Goal: Information Seeking & Learning: Learn about a topic

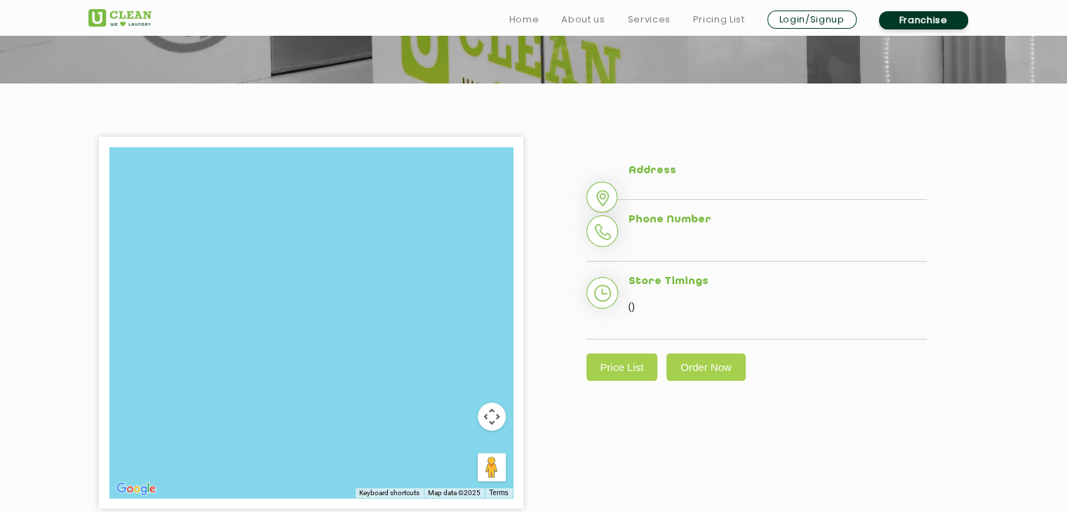
scroll to position [241, 0]
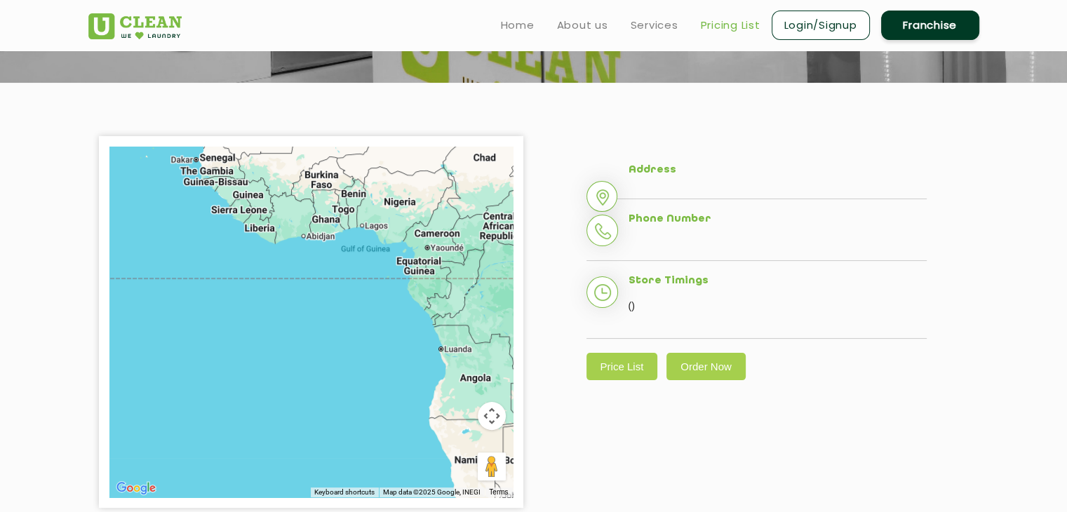
click at [729, 23] on link "Pricing List" at bounding box center [731, 25] width 60 height 17
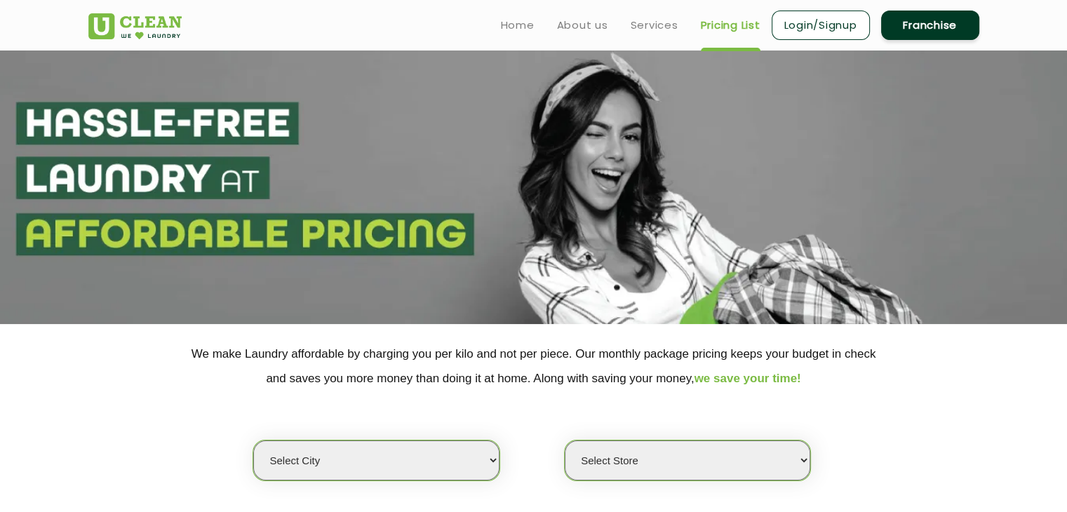
select select "0"
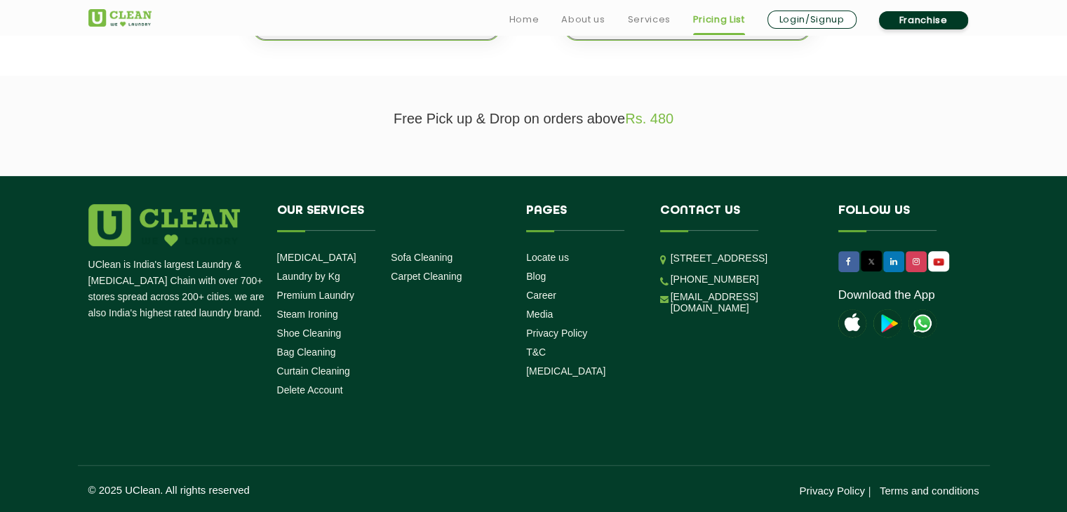
scroll to position [440, 0]
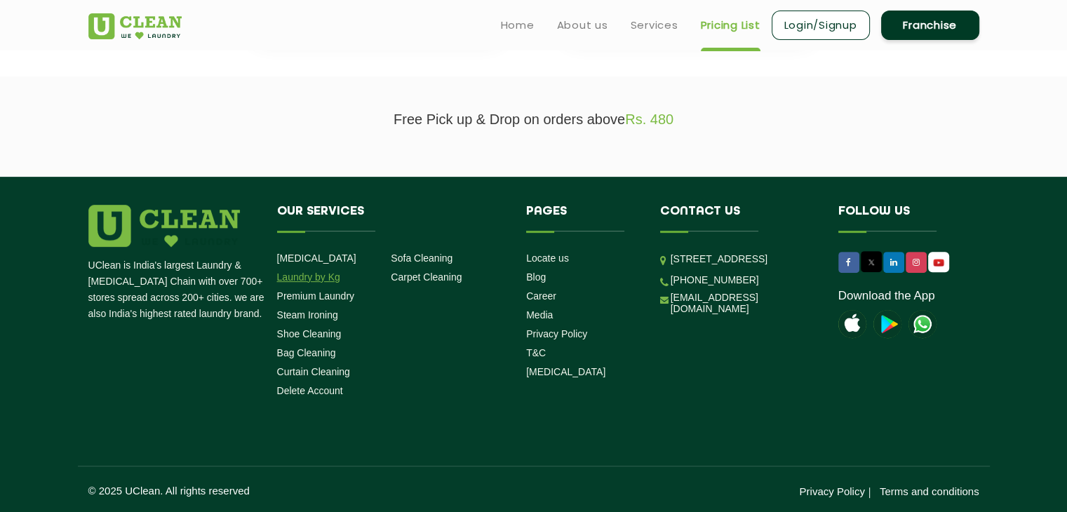
click at [326, 272] on link "Laundry by Kg" at bounding box center [308, 277] width 63 height 11
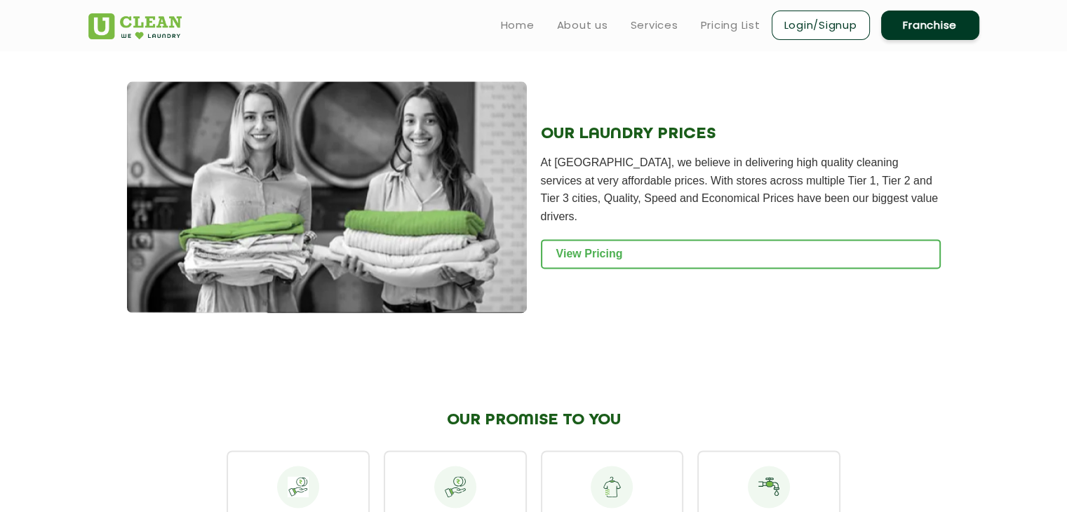
scroll to position [1813, 0]
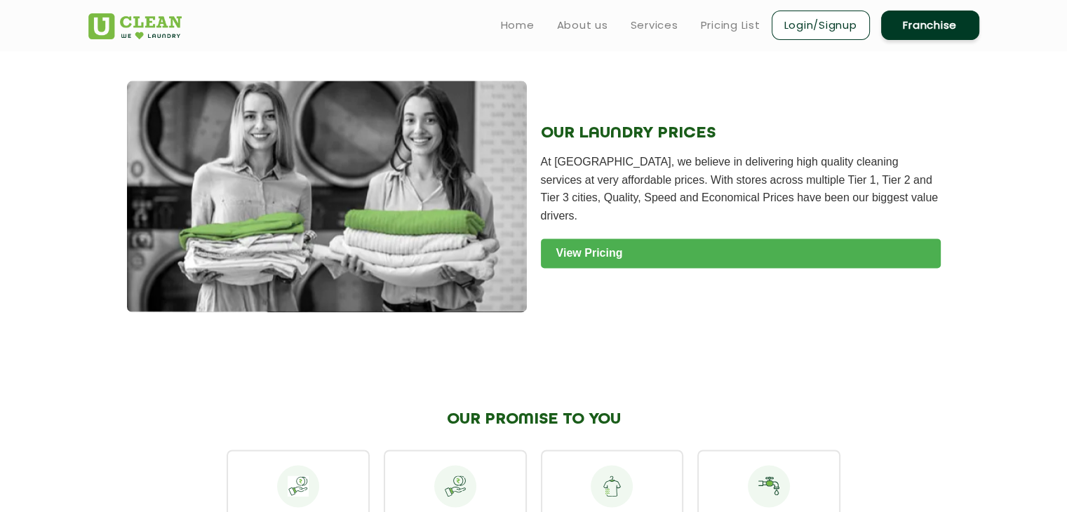
click at [605, 267] on link "View Pricing" at bounding box center [741, 253] width 400 height 29
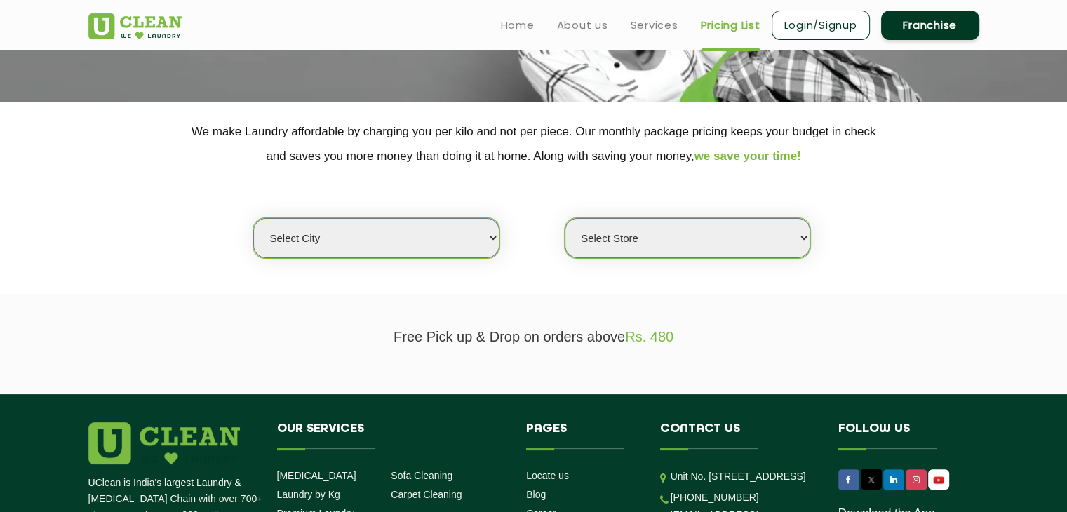
scroll to position [217, 0]
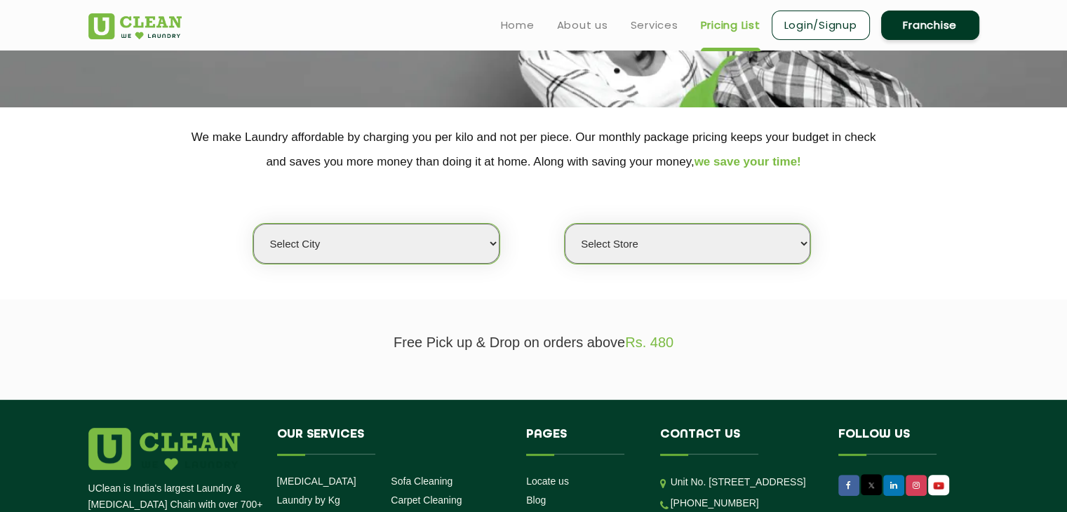
click at [494, 241] on select "Select city Aalo Abu Dhabi Agartala Agra Ahmedabad Akola Aligarh Alwar - UClean…" at bounding box center [376, 244] width 246 height 40
select select "1"
click at [253, 224] on select "Select city Aalo Abu Dhabi Agartala Agra Ahmedabad Akola Aligarh Alwar - UClean…" at bounding box center [376, 244] width 246 height 40
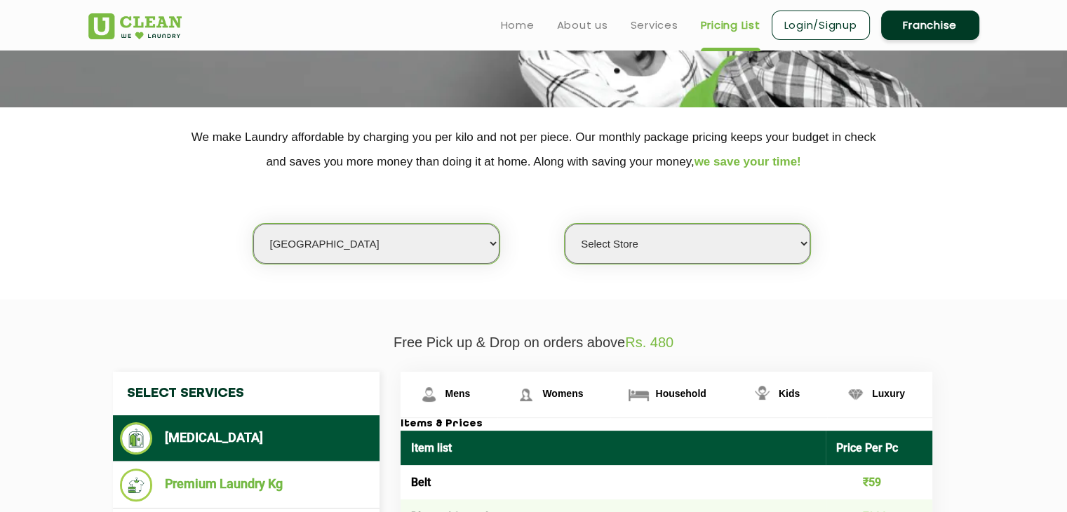
click at [652, 269] on section "We make Laundry affordable by charging you per kilo and not per piece. Our mont…" at bounding box center [533, 203] width 1067 height 192
click at [663, 250] on select "Select Store UClean Vasant Kunj UClean Greater Kailash 2 UClean Dwarka UClean R…" at bounding box center [688, 244] width 246 height 40
select select "490"
click at [565, 224] on select "Select Store UClean Vasant Kunj UClean Greater Kailash 2 UClean Dwarka UClean R…" at bounding box center [688, 244] width 246 height 40
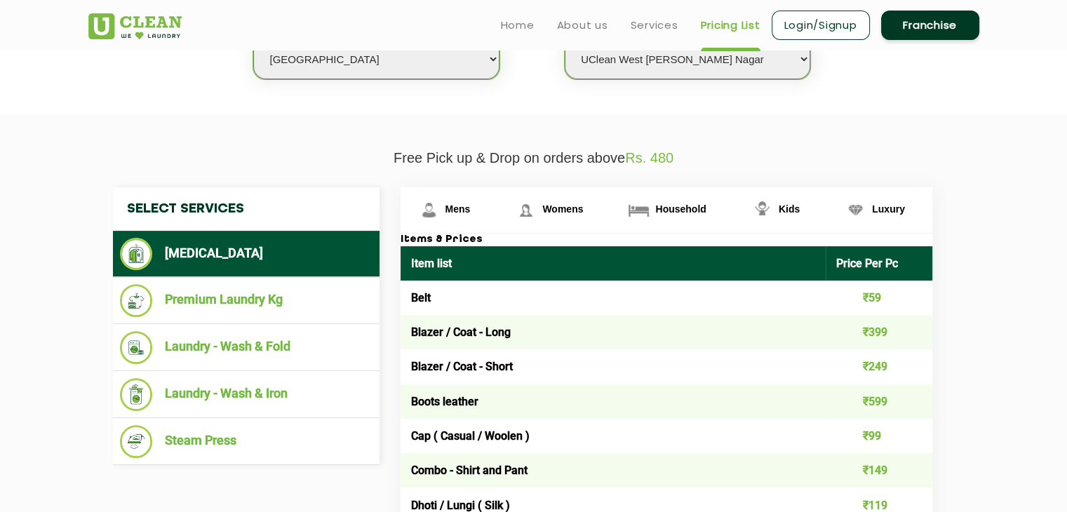
scroll to position [404, 0]
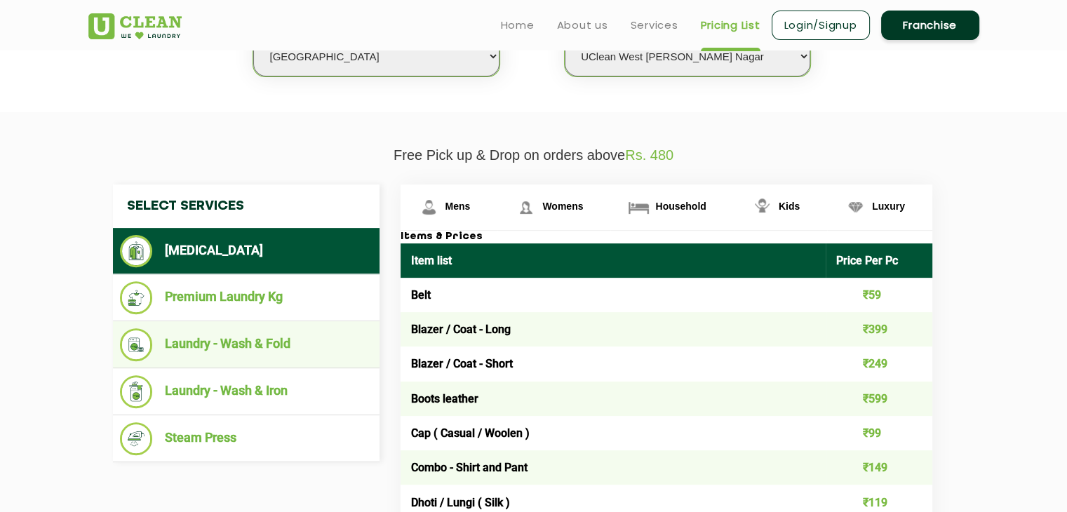
click at [295, 346] on li "Laundry - Wash & Fold" at bounding box center [246, 344] width 253 height 33
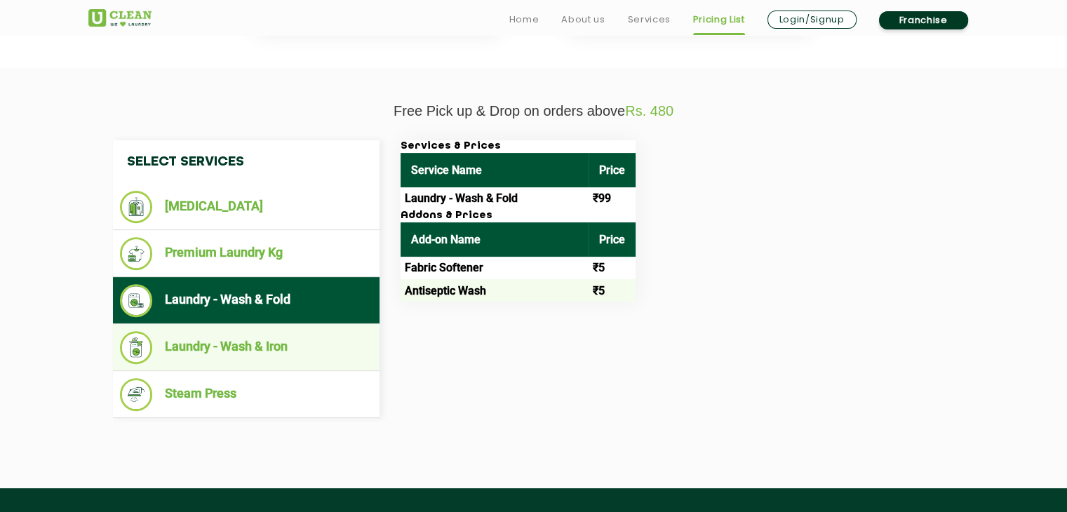
scroll to position [449, 0]
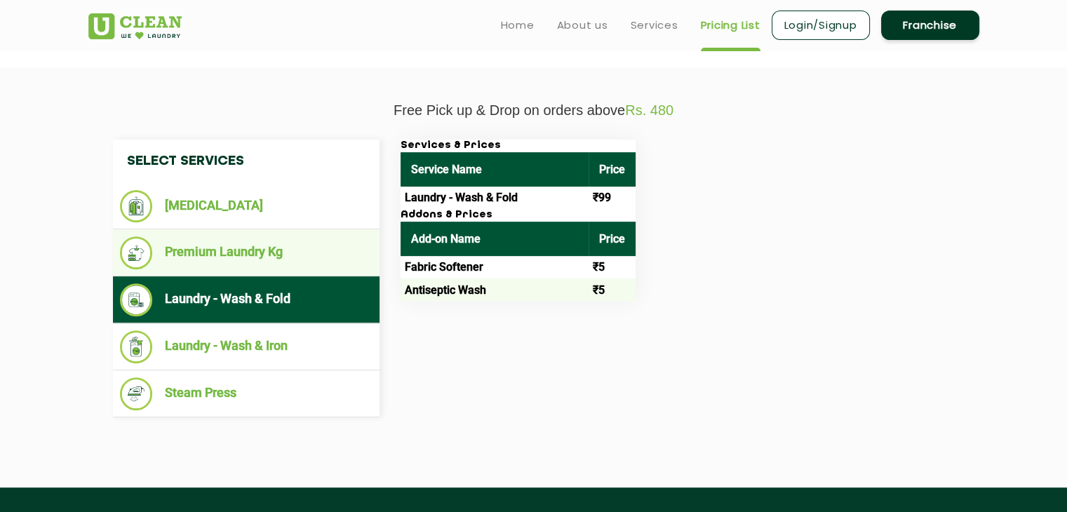
click at [272, 245] on li "Premium Laundry Kg" at bounding box center [246, 252] width 253 height 33
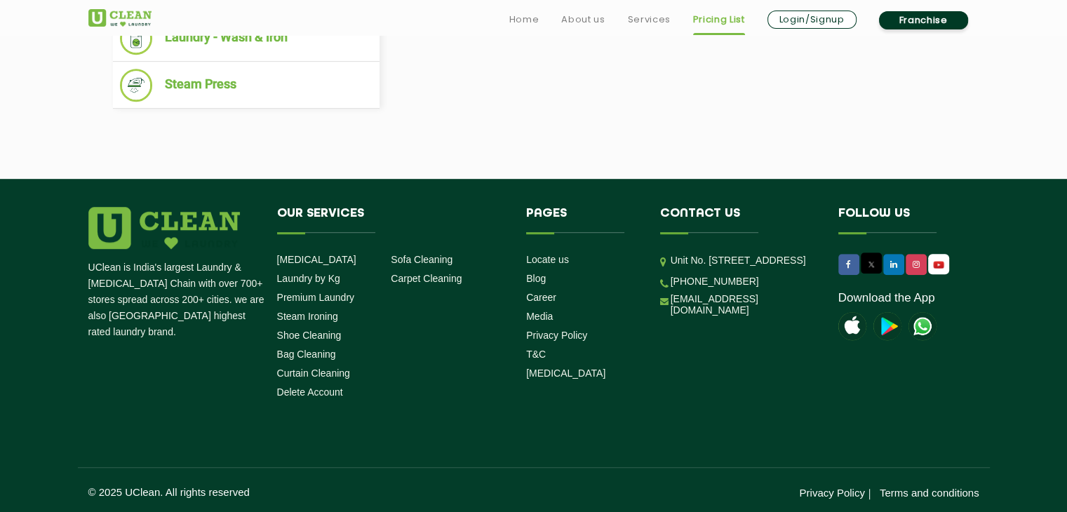
scroll to position [760, 0]
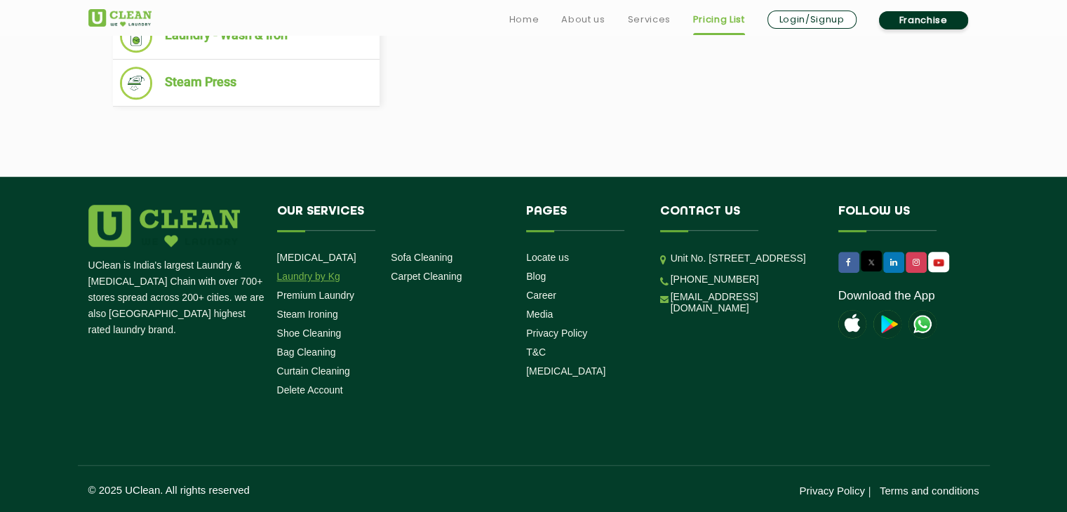
click at [305, 276] on link "Laundry by Kg" at bounding box center [308, 276] width 63 height 11
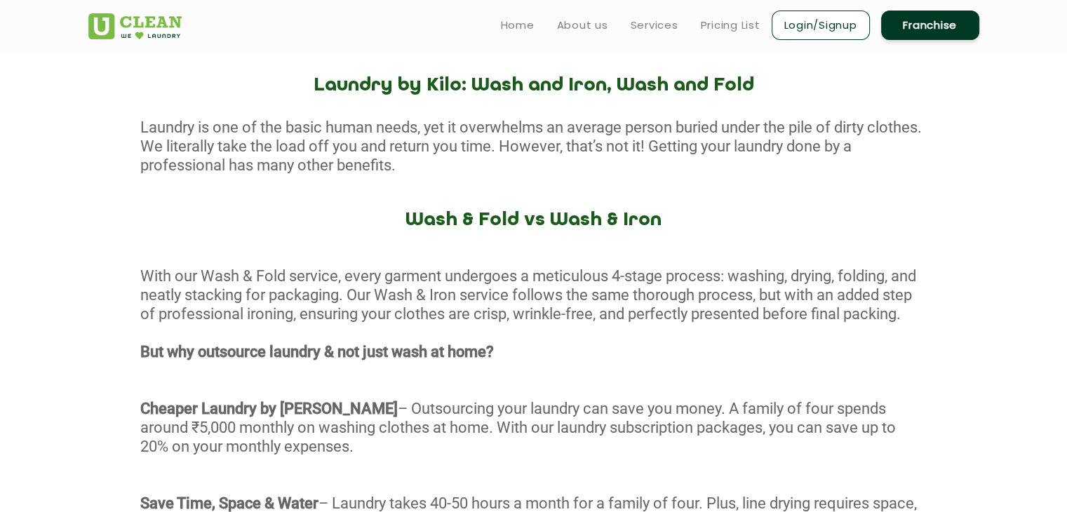
scroll to position [488, 0]
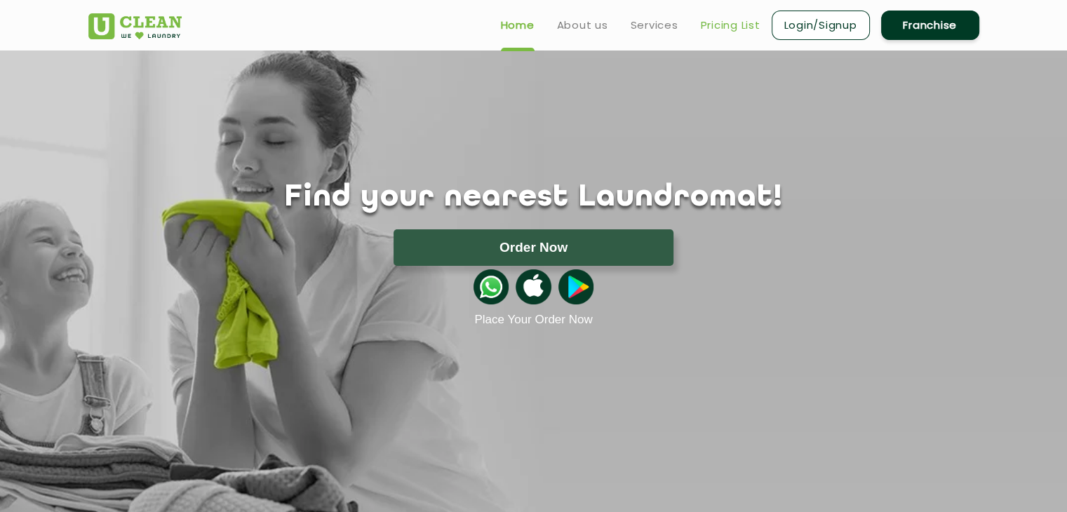
click at [716, 21] on link "Pricing List" at bounding box center [731, 25] width 60 height 17
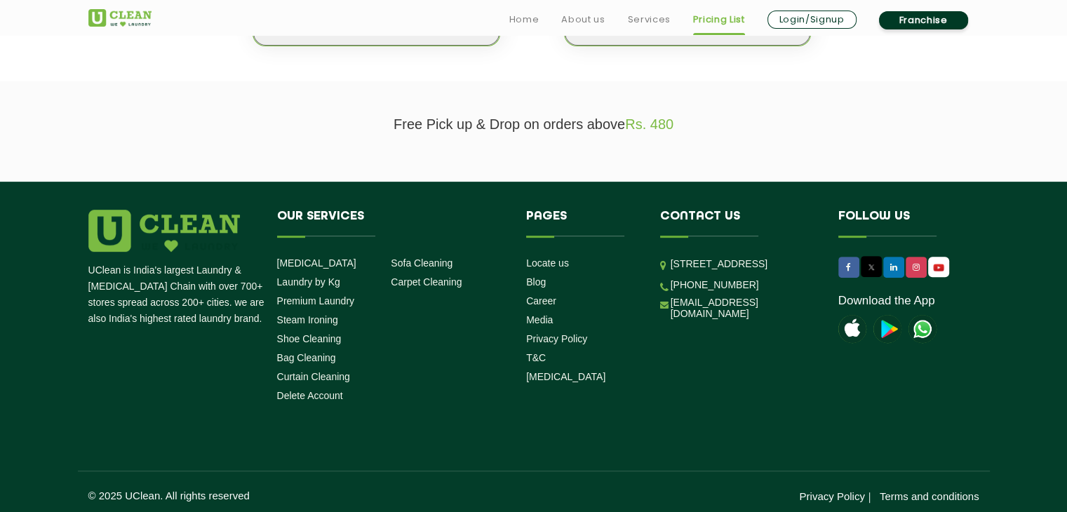
scroll to position [441, 0]
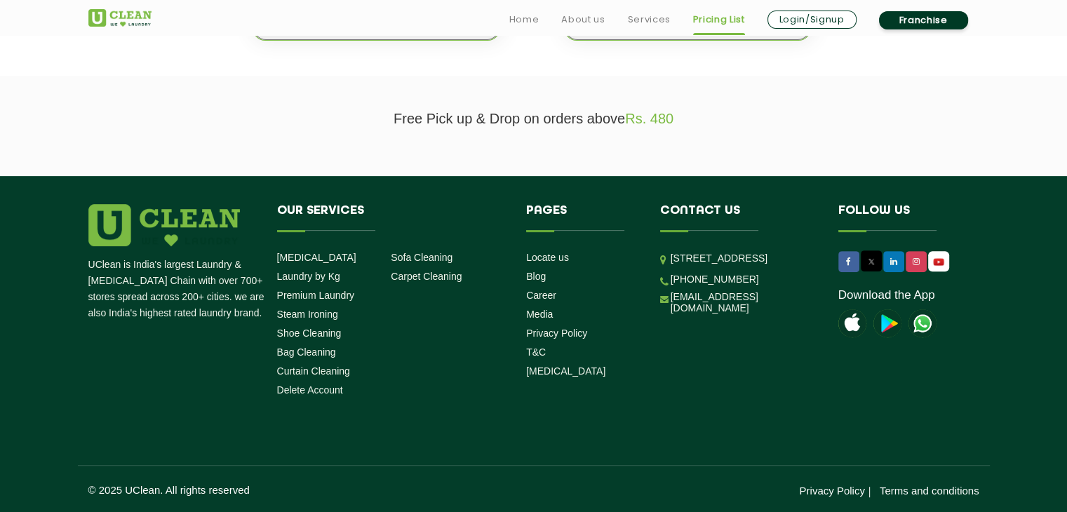
select select "0"
